Goal: Information Seeking & Learning: Find specific fact

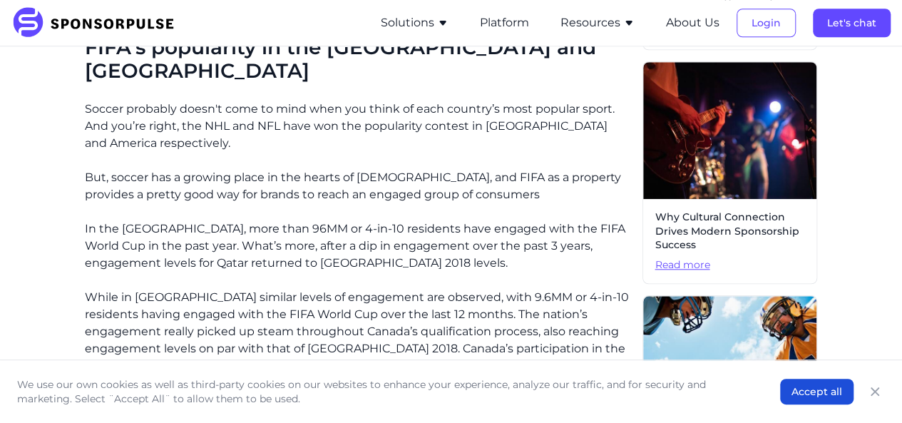
scroll to position [917, 0]
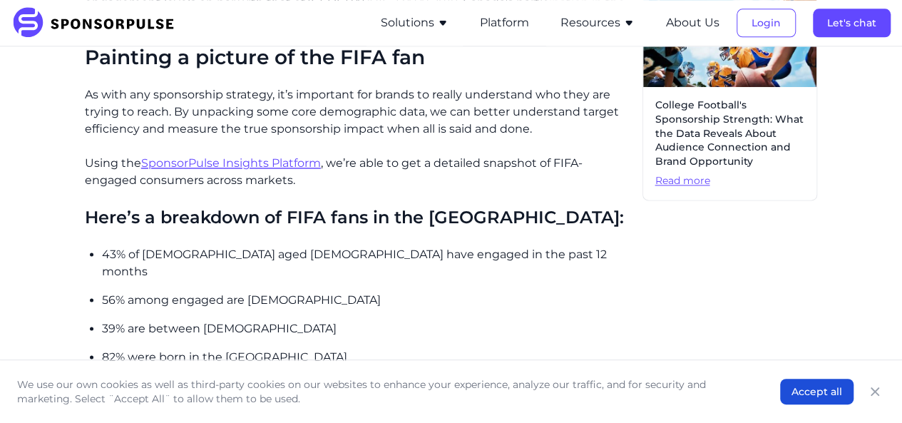
click at [562, 292] on p "56% among engaged are [DEMOGRAPHIC_DATA]" at bounding box center [367, 300] width 530 height 17
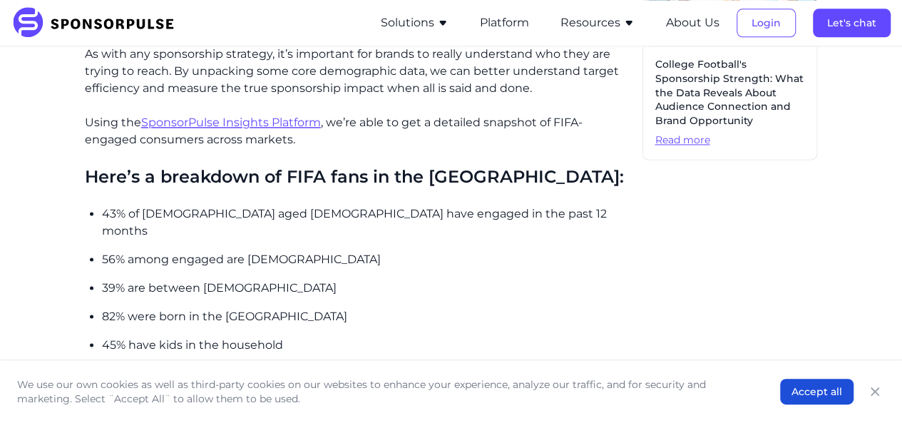
scroll to position [988, 0]
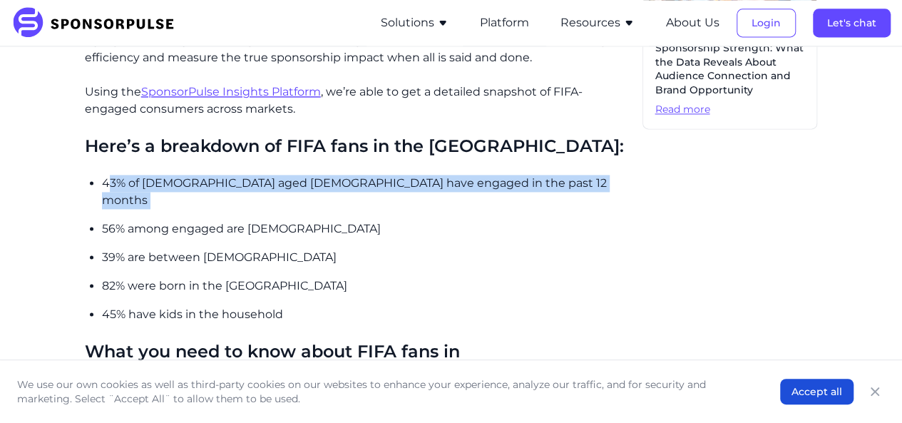
drag, startPoint x: 107, startPoint y: 143, endPoint x: 361, endPoint y: 156, distance: 254.2
click at [361, 175] on ul "43% of [DEMOGRAPHIC_DATA] aged [DEMOGRAPHIC_DATA] have engaged in the past 12 m…" at bounding box center [367, 249] width 530 height 148
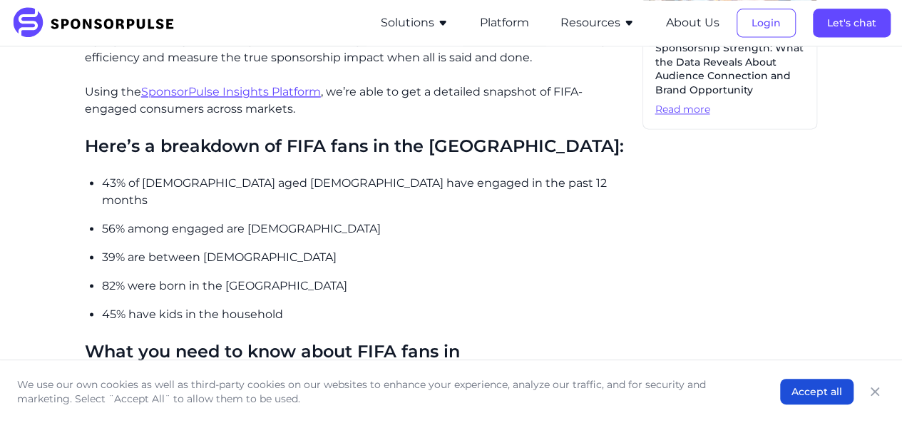
click at [365, 213] on ul "43% of [DEMOGRAPHIC_DATA] aged [DEMOGRAPHIC_DATA] have engaged in the past 12 m…" at bounding box center [367, 249] width 530 height 148
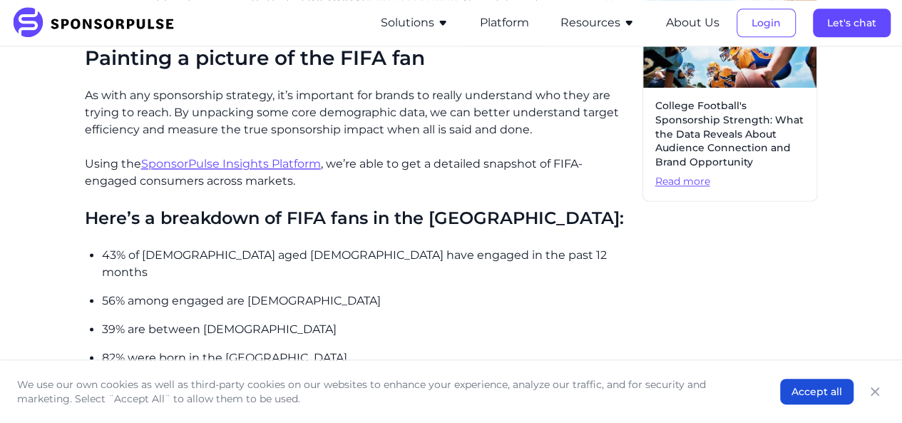
scroll to position [845, 0]
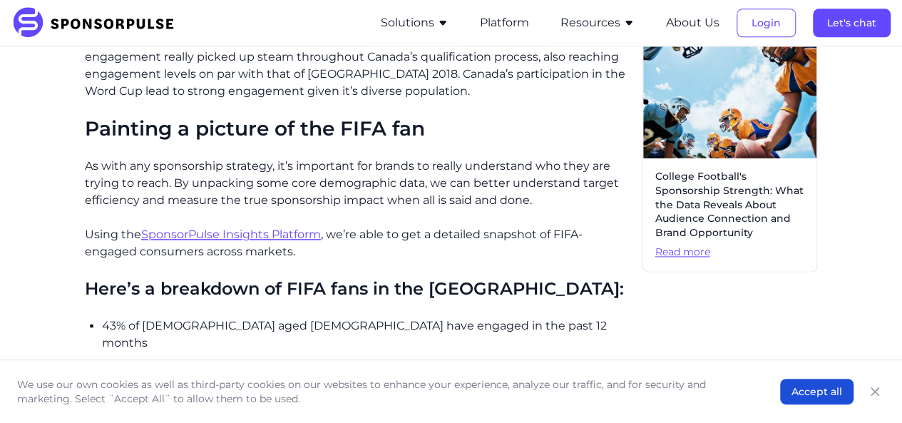
click at [298, 228] on u "SponsorPulse Insights Platform" at bounding box center [231, 235] width 180 height 14
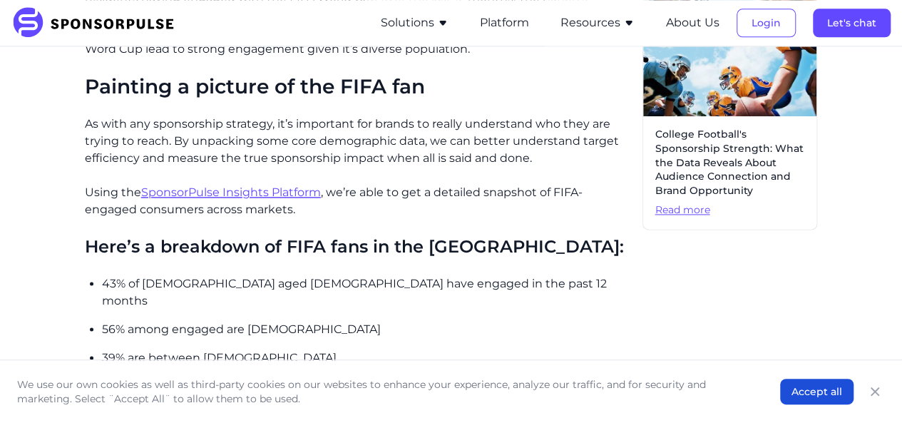
scroll to position [988, 0]
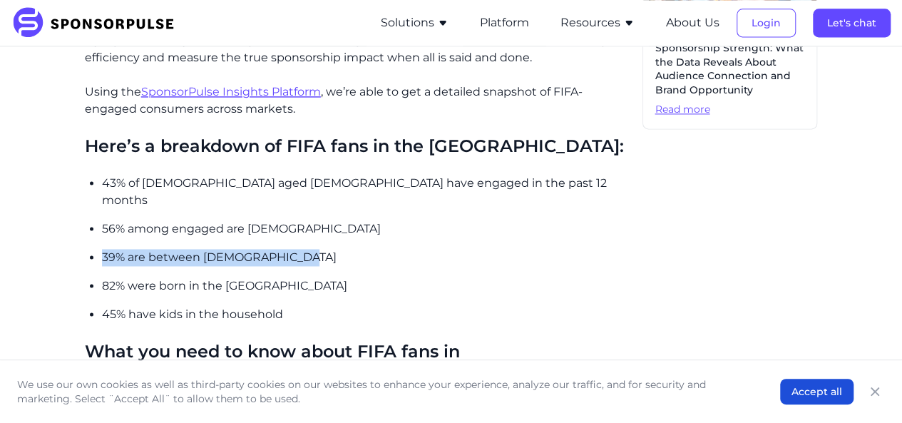
drag, startPoint x: 103, startPoint y: 195, endPoint x: 290, endPoint y: 193, distance: 186.2
click at [290, 249] on p "39% are between [DEMOGRAPHIC_DATA]" at bounding box center [367, 257] width 530 height 17
copy p "39% are between [DEMOGRAPHIC_DATA]"
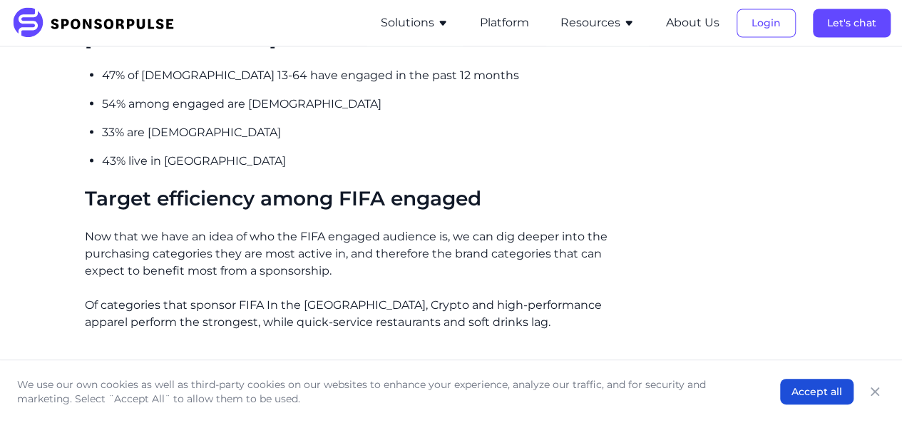
scroll to position [1202, 0]
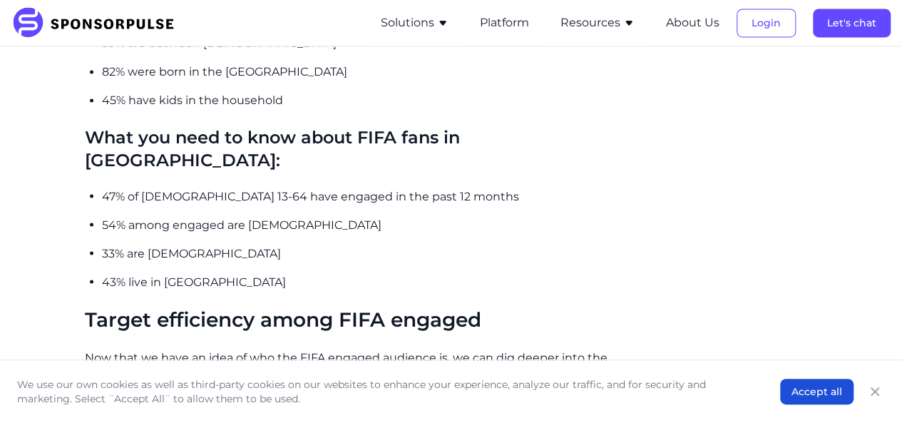
click at [548, 273] on p "43% live in [GEOGRAPHIC_DATA]" at bounding box center [367, 281] width 530 height 17
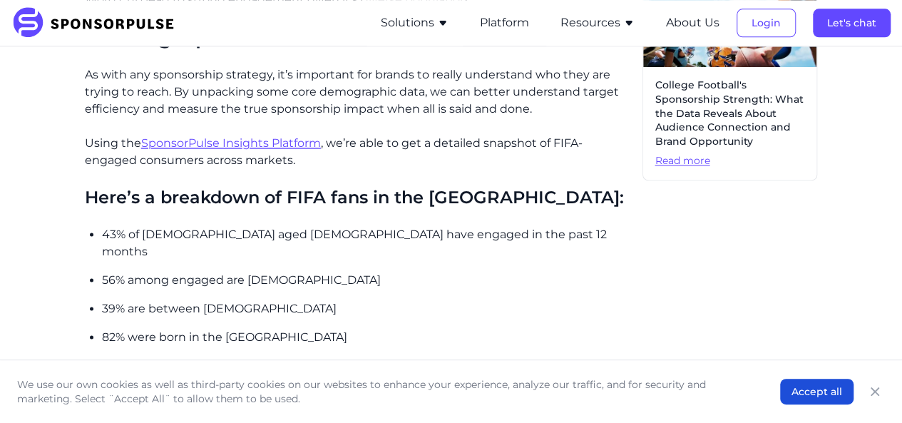
scroll to position [999, 0]
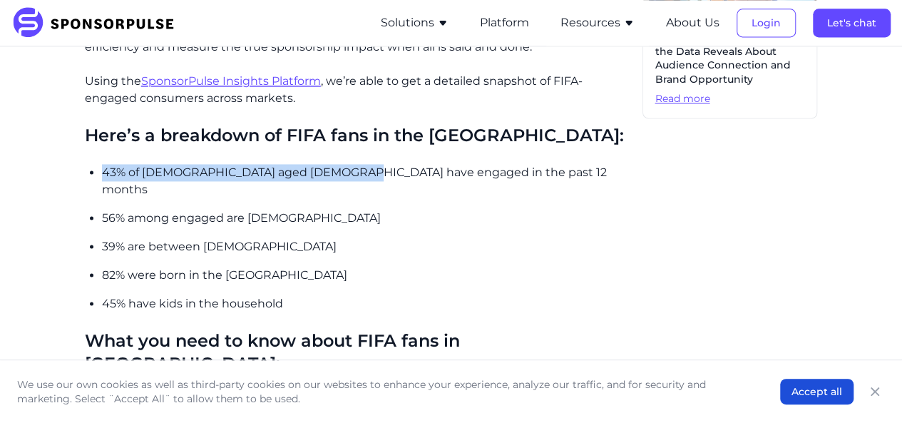
drag, startPoint x: 104, startPoint y: 132, endPoint x: 352, endPoint y: 125, distance: 247.6
click at [352, 164] on p "43% of [DEMOGRAPHIC_DATA] aged [DEMOGRAPHIC_DATA] have engaged in the past 12 m…" at bounding box center [367, 181] width 530 height 34
copy p "43% of [DEMOGRAPHIC_DATA] aged [DEMOGRAPHIC_DATA] have engaged"
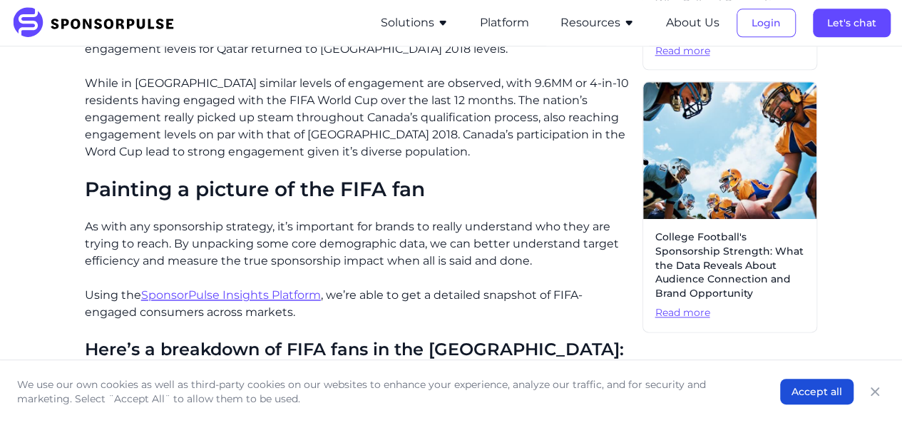
scroll to position [785, 0]
